Goal: Check status: Check status

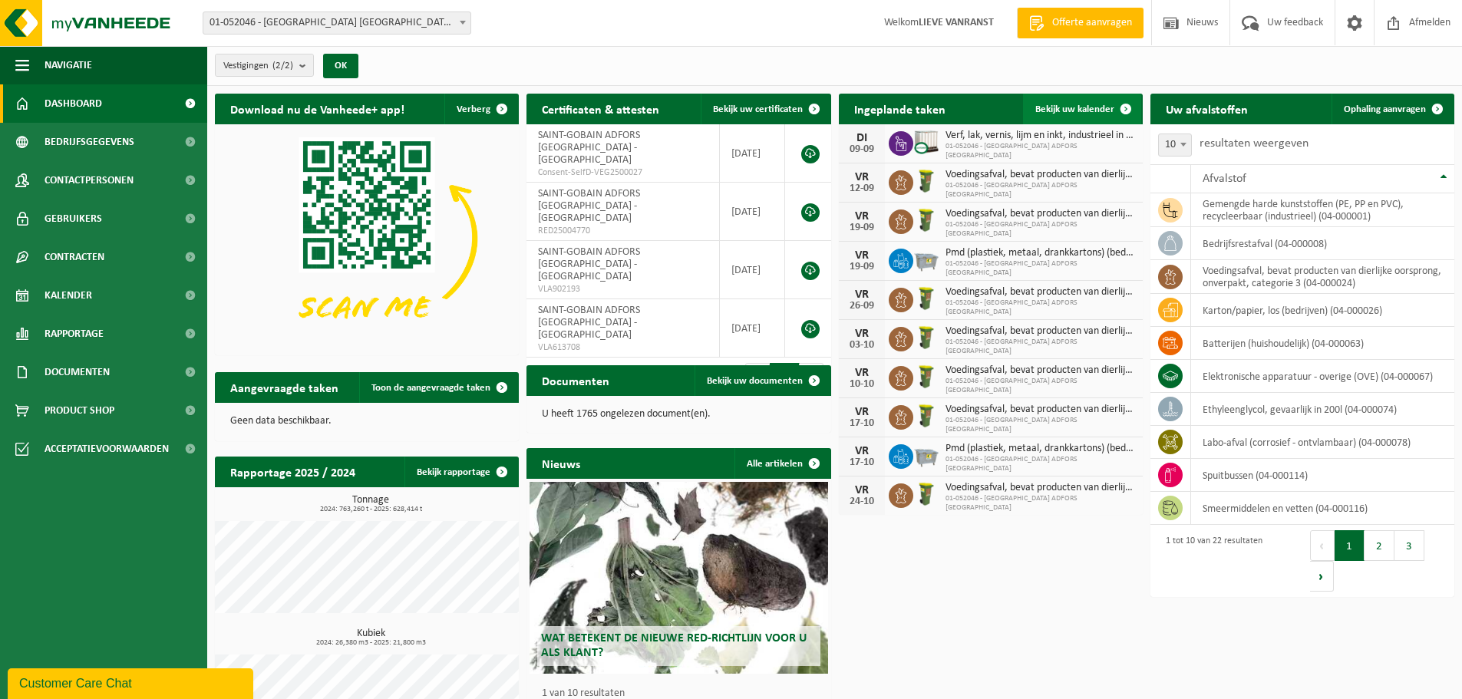
click at [1056, 108] on span "Bekijk uw kalender" at bounding box center [1075, 109] width 79 height 10
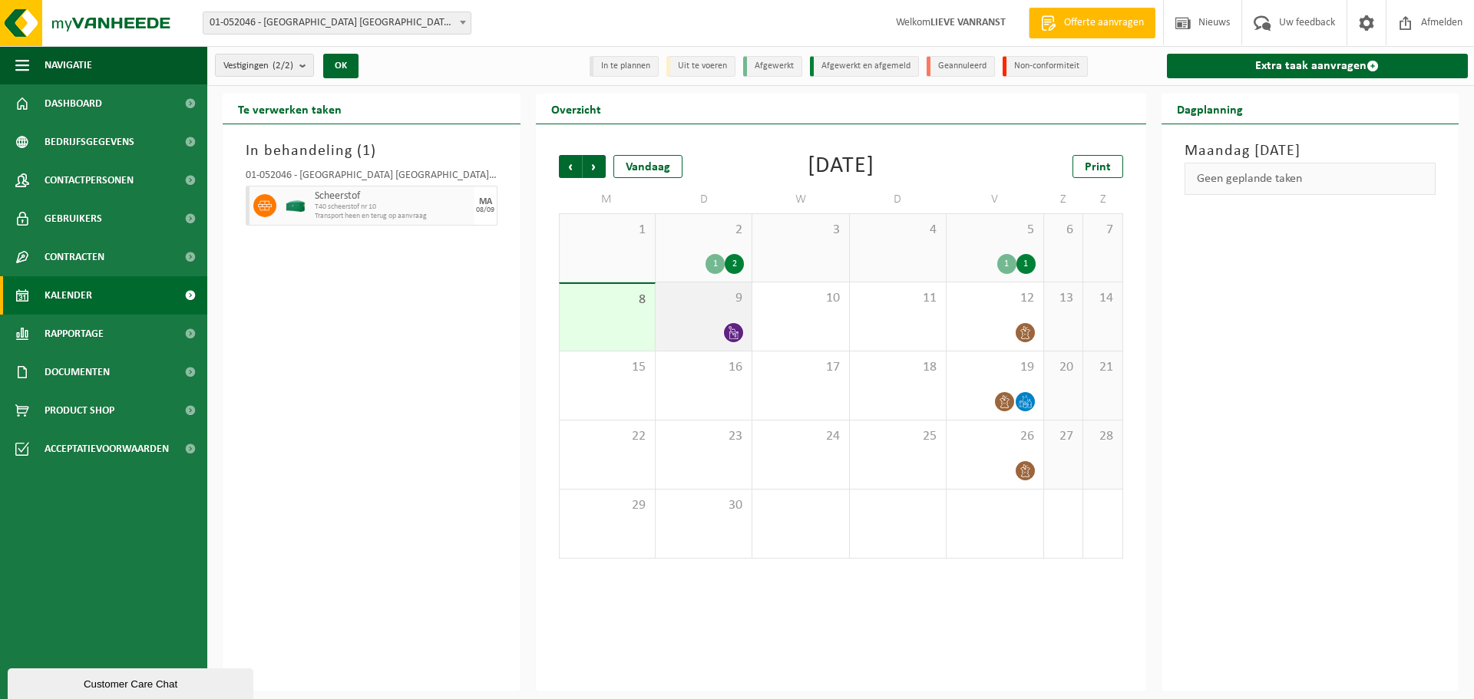
click at [727, 331] on icon at bounding box center [733, 332] width 13 height 13
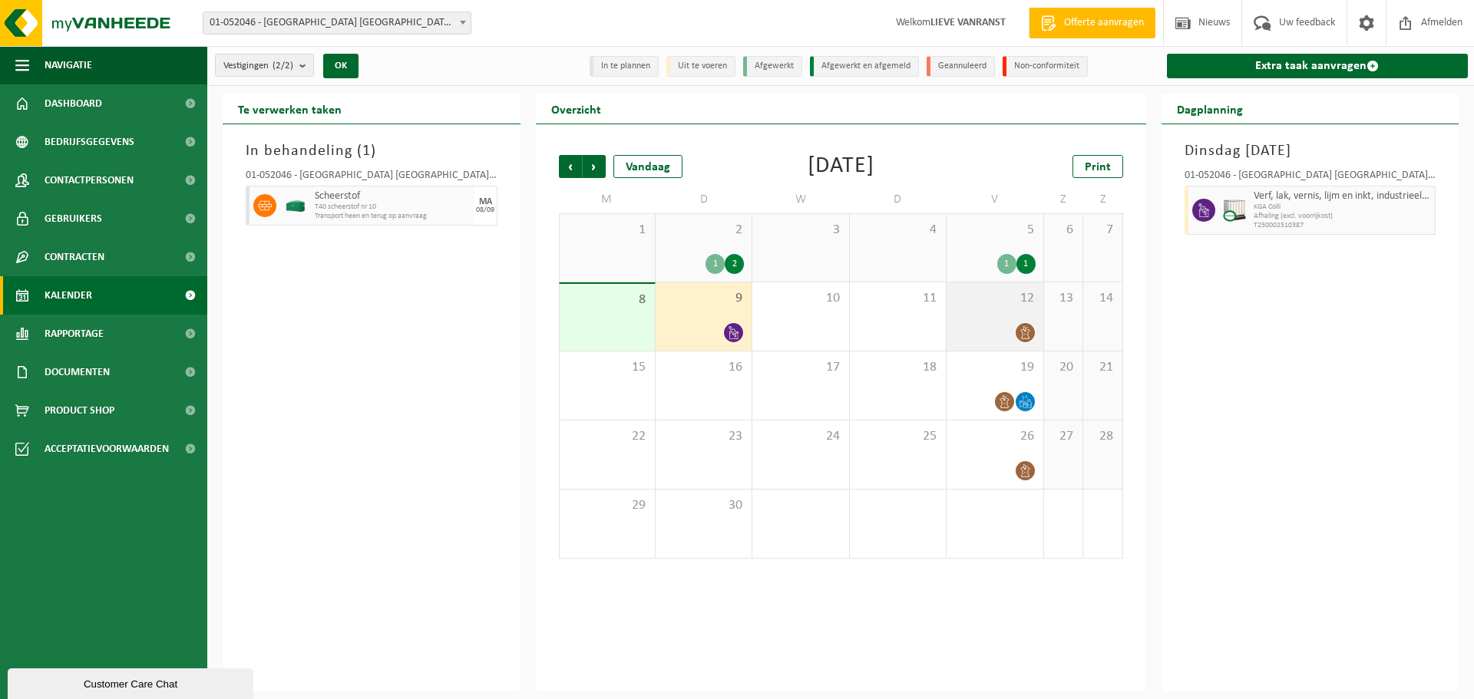
click at [1021, 333] on icon at bounding box center [1025, 332] width 13 height 13
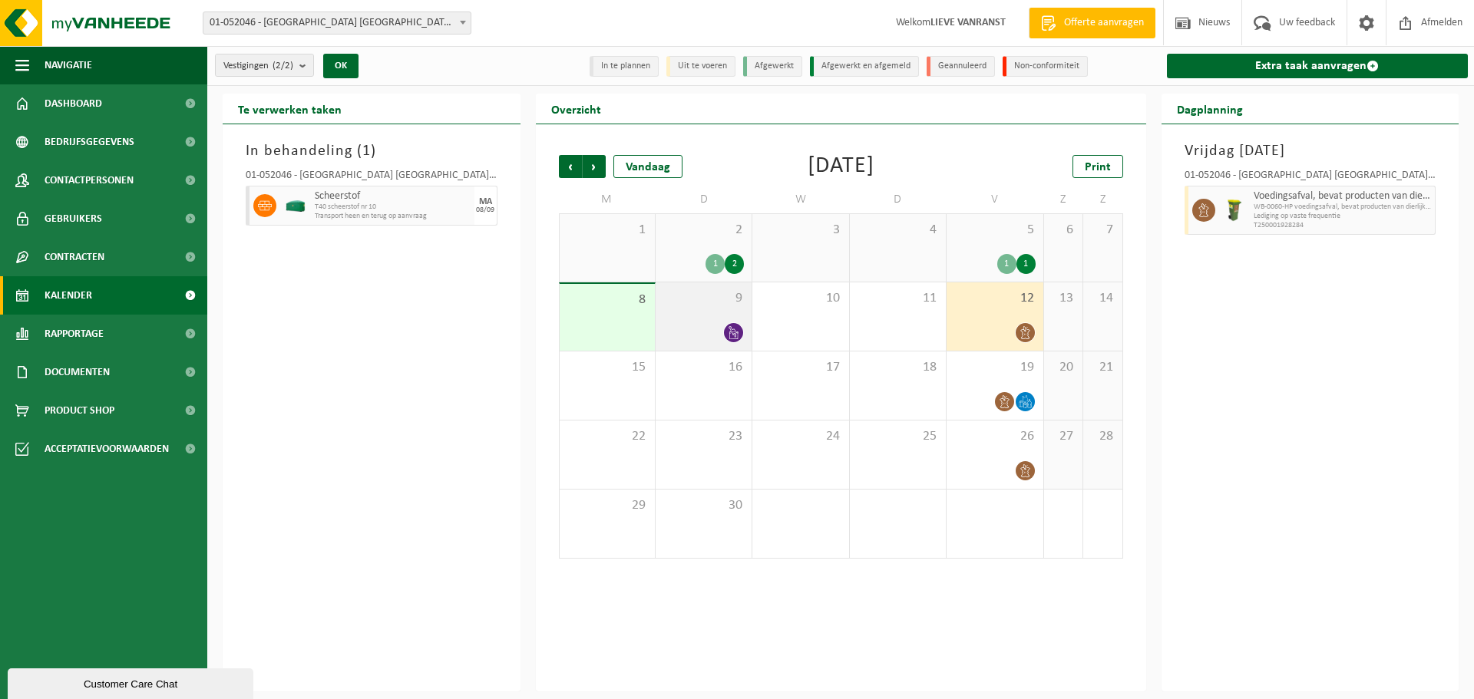
click at [737, 329] on icon at bounding box center [733, 332] width 13 height 13
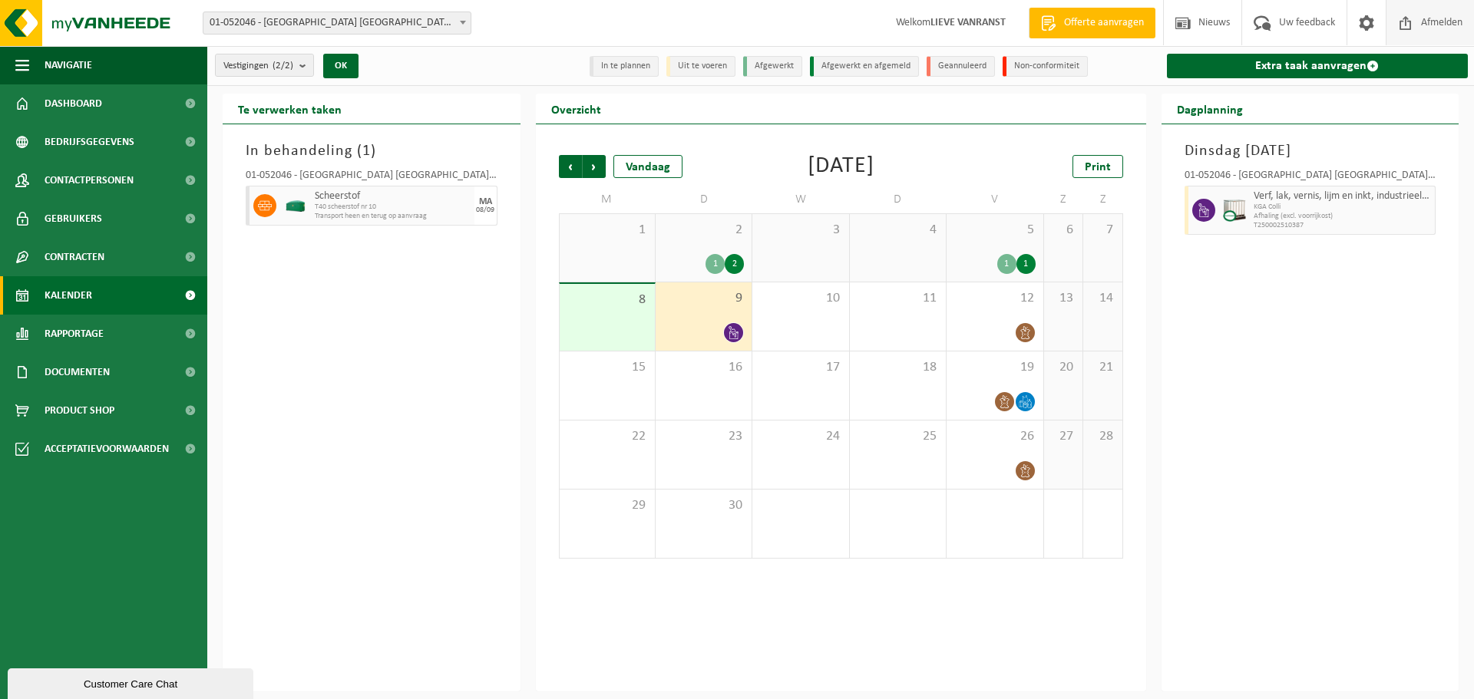
click at [1409, 21] on span at bounding box center [1405, 22] width 23 height 45
